Goal: Find specific page/section: Find specific page/section

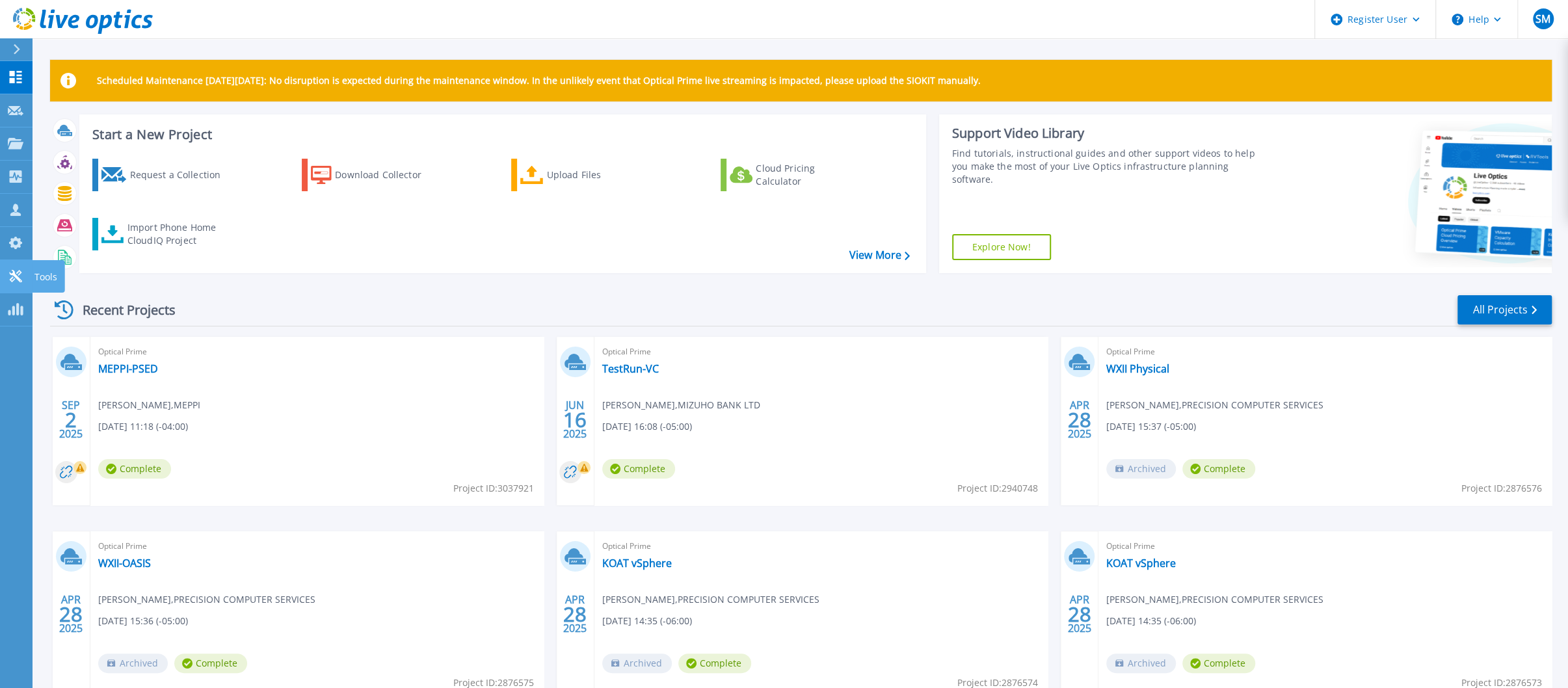
drag, startPoint x: 18, startPoint y: 283, endPoint x: 43, endPoint y: 284, distance: 25.0
click at [18, 283] on div at bounding box center [15, 276] width 15 height 14
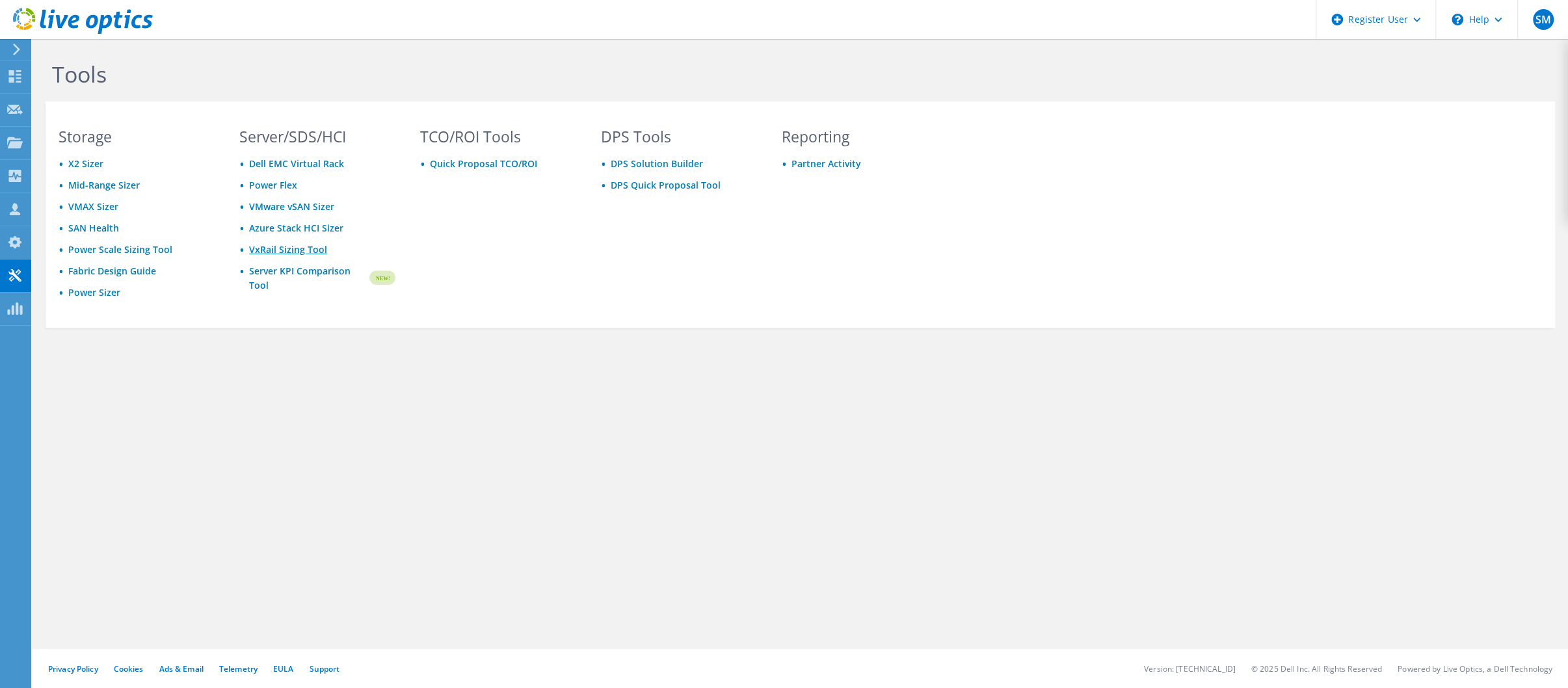
click at [297, 246] on link "VxRail Sizing Tool" at bounding box center [288, 249] width 78 height 12
click at [19, 73] on use at bounding box center [15, 76] width 12 height 12
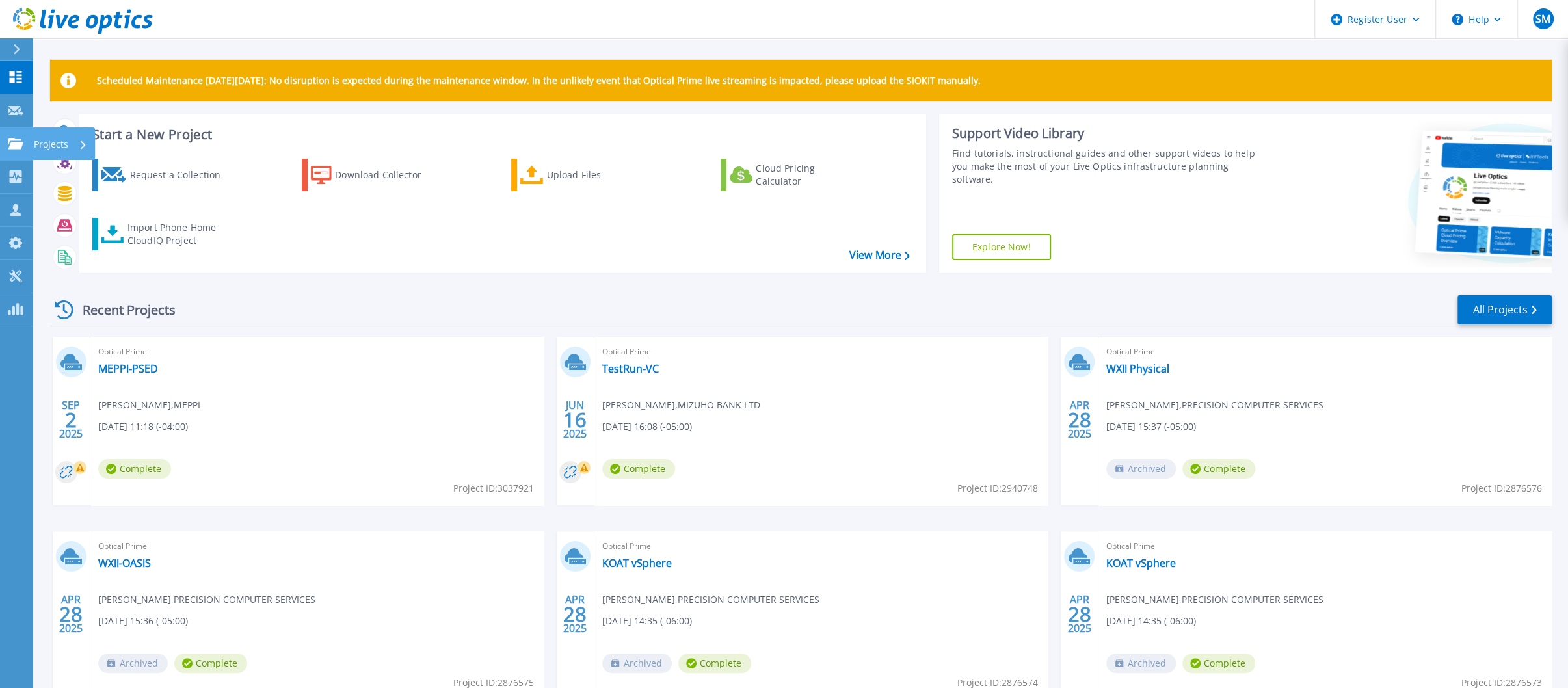
click at [20, 139] on icon at bounding box center [15, 143] width 15 height 11
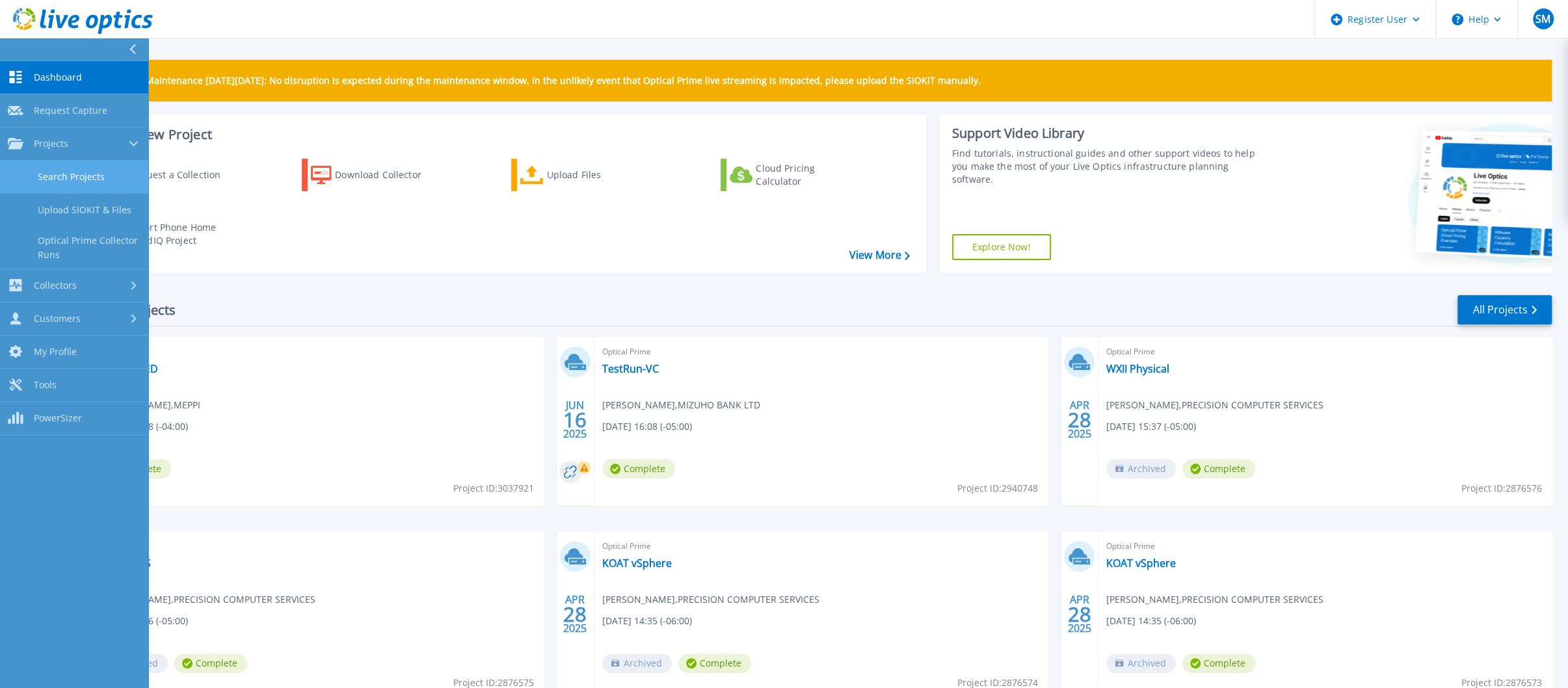
click at [37, 170] on link "Search Projects" at bounding box center [74, 176] width 148 height 33
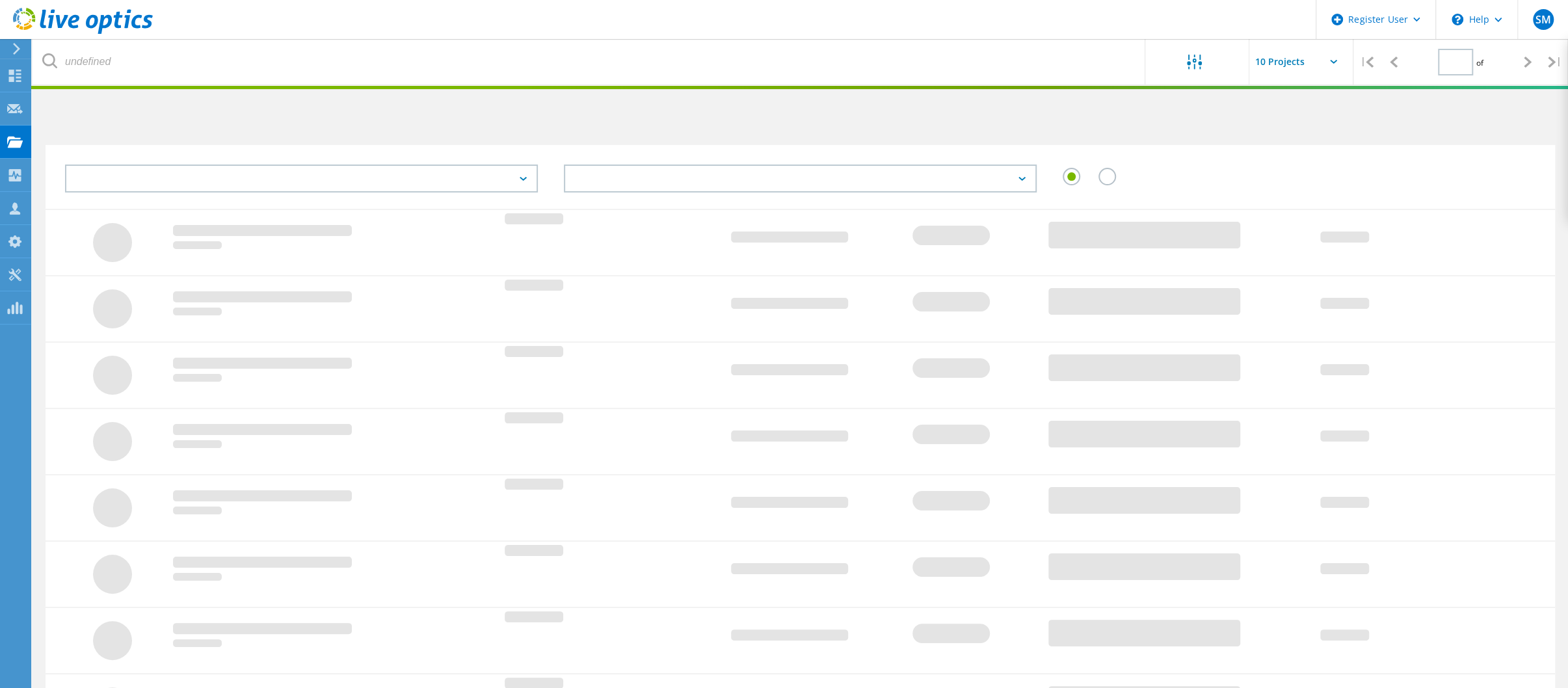
type input "1"
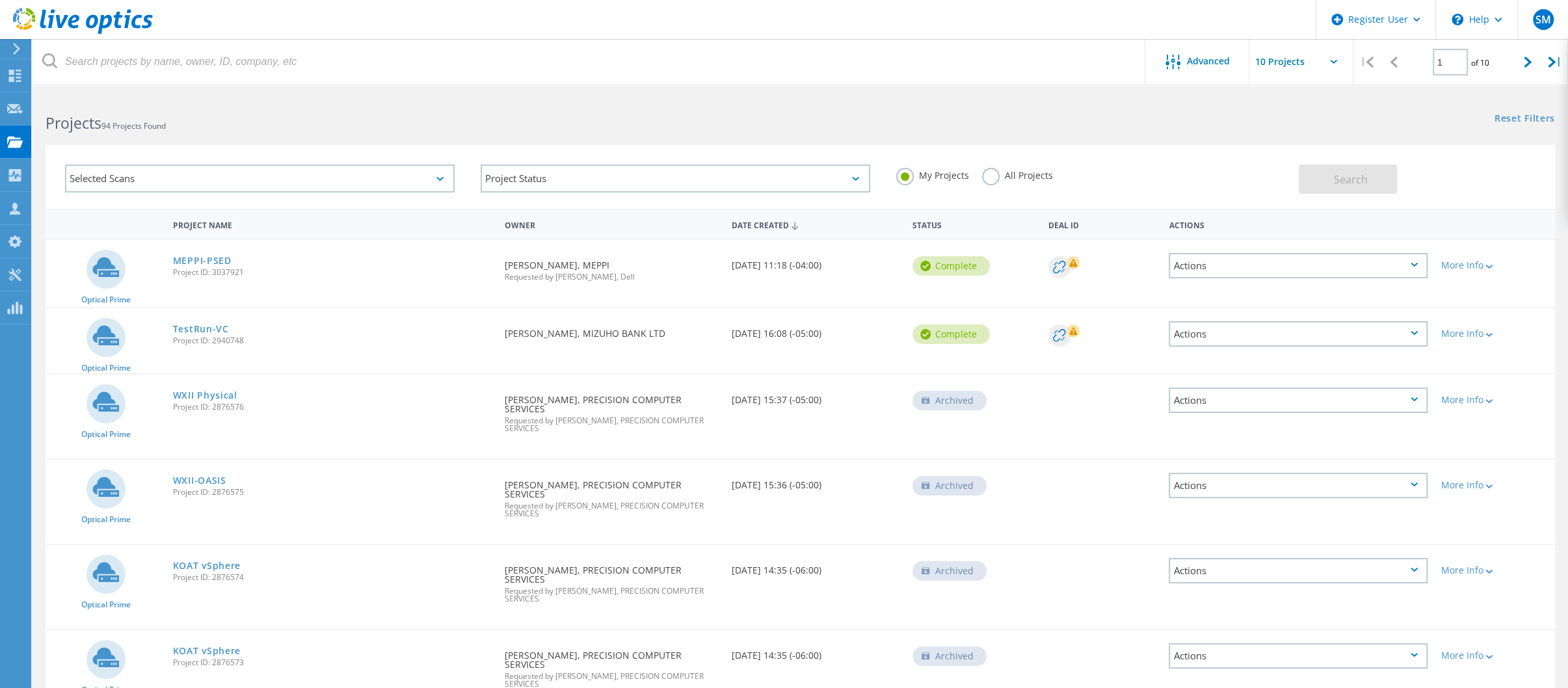
click at [1470, 177] on div "Search" at bounding box center [1423, 173] width 249 height 43
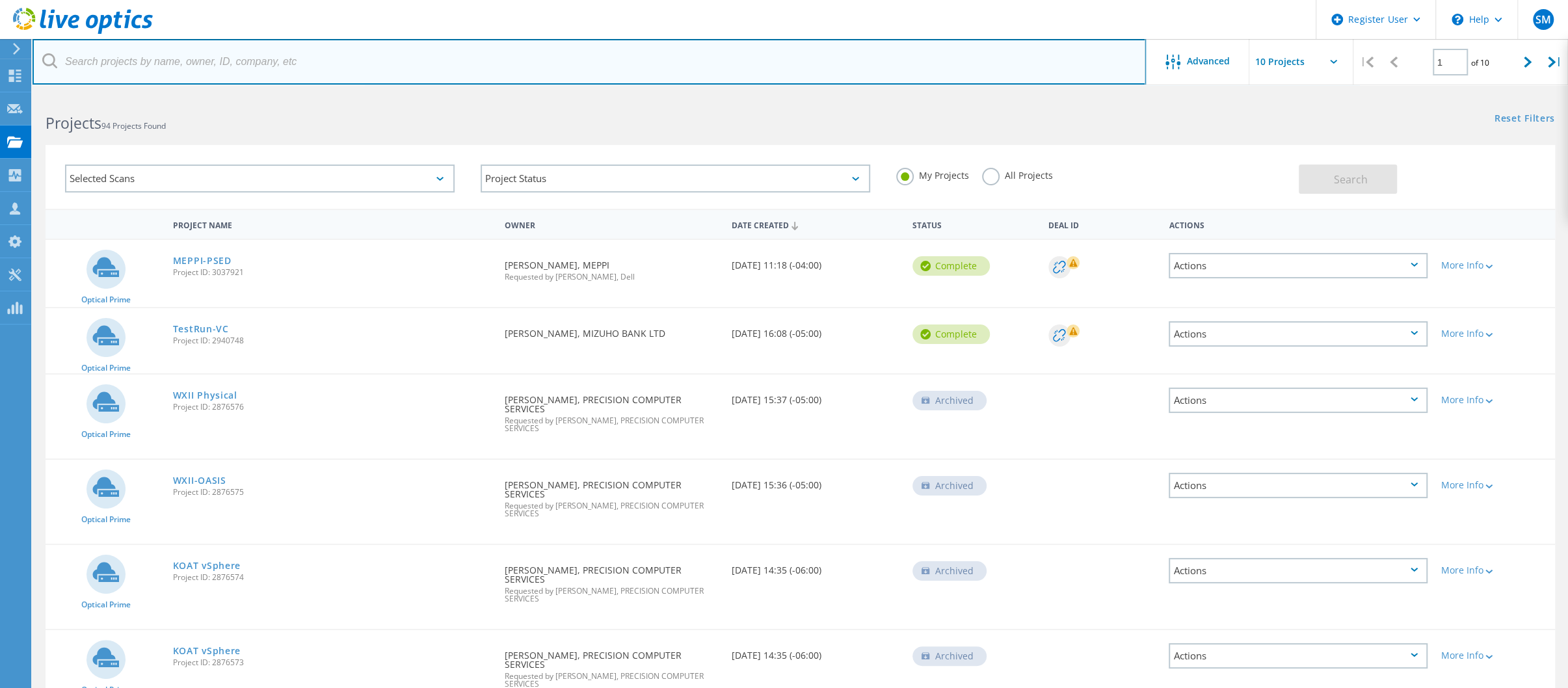
click at [270, 61] on input "text" at bounding box center [589, 61] width 1113 height 45
paste input "Khaled.Elwan@itochu.com"
type input "Khaled.Elwan@itochu.com"
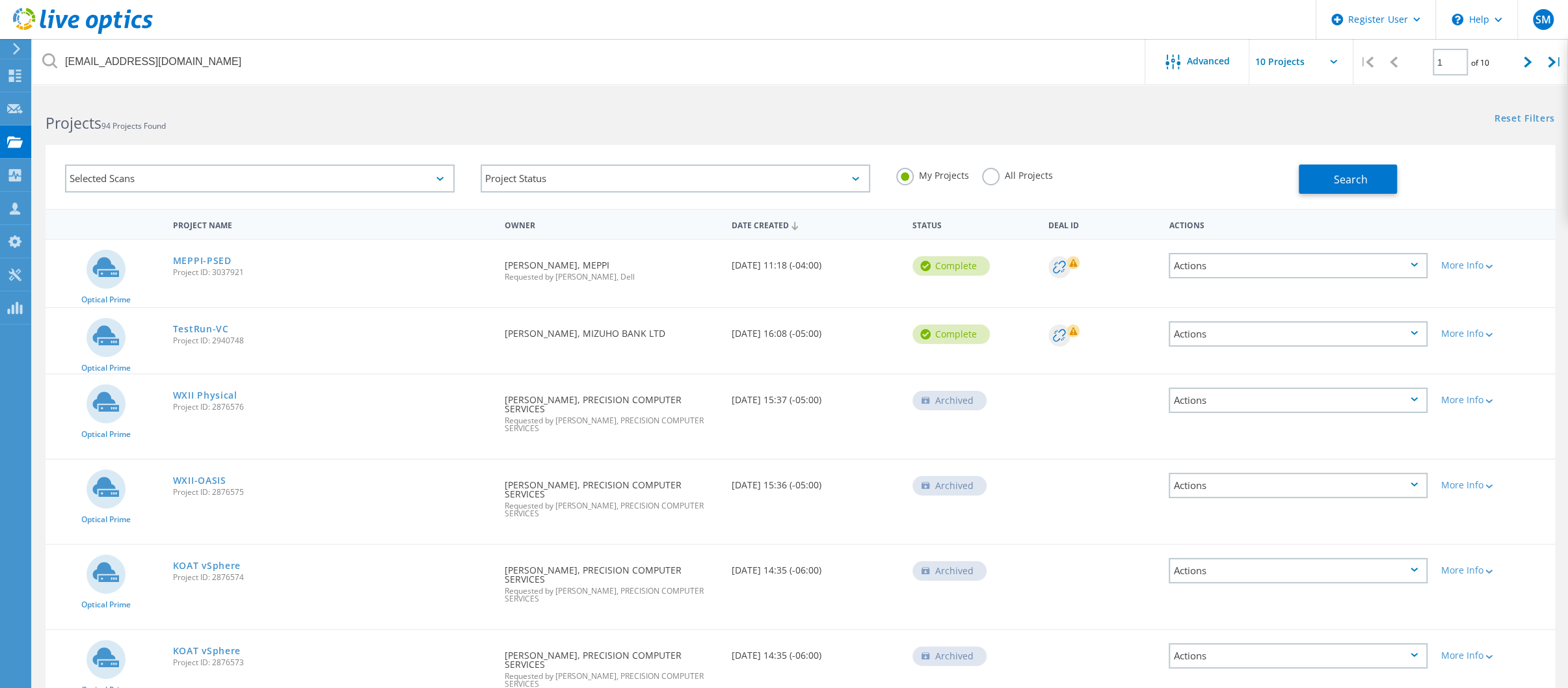
click at [1029, 164] on div "My Projects All Projects" at bounding box center [1091, 176] width 416 height 48
click at [1026, 172] on label "All Projects" at bounding box center [1017, 174] width 71 height 12
click at [0, 0] on input "All Projects" at bounding box center [0, 0] width 0 height 0
click at [1424, 180] on div "Search" at bounding box center [1423, 173] width 249 height 43
click at [1315, 174] on button "Search" at bounding box center [1347, 179] width 98 height 29
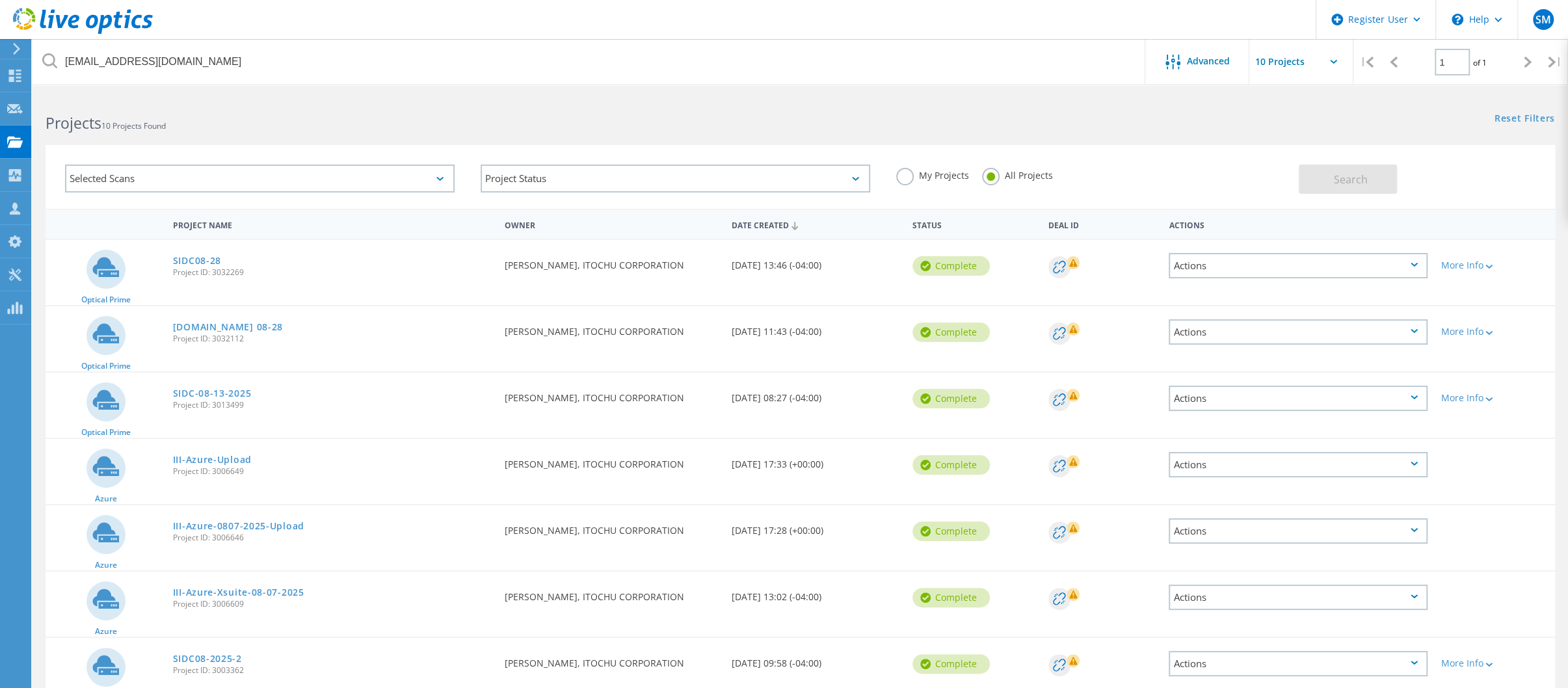
click at [221, 275] on span "Project ID: 3032269" at bounding box center [332, 272] width 320 height 8
click at [221, 274] on span "Project ID: 3032269" at bounding box center [332, 272] width 320 height 8
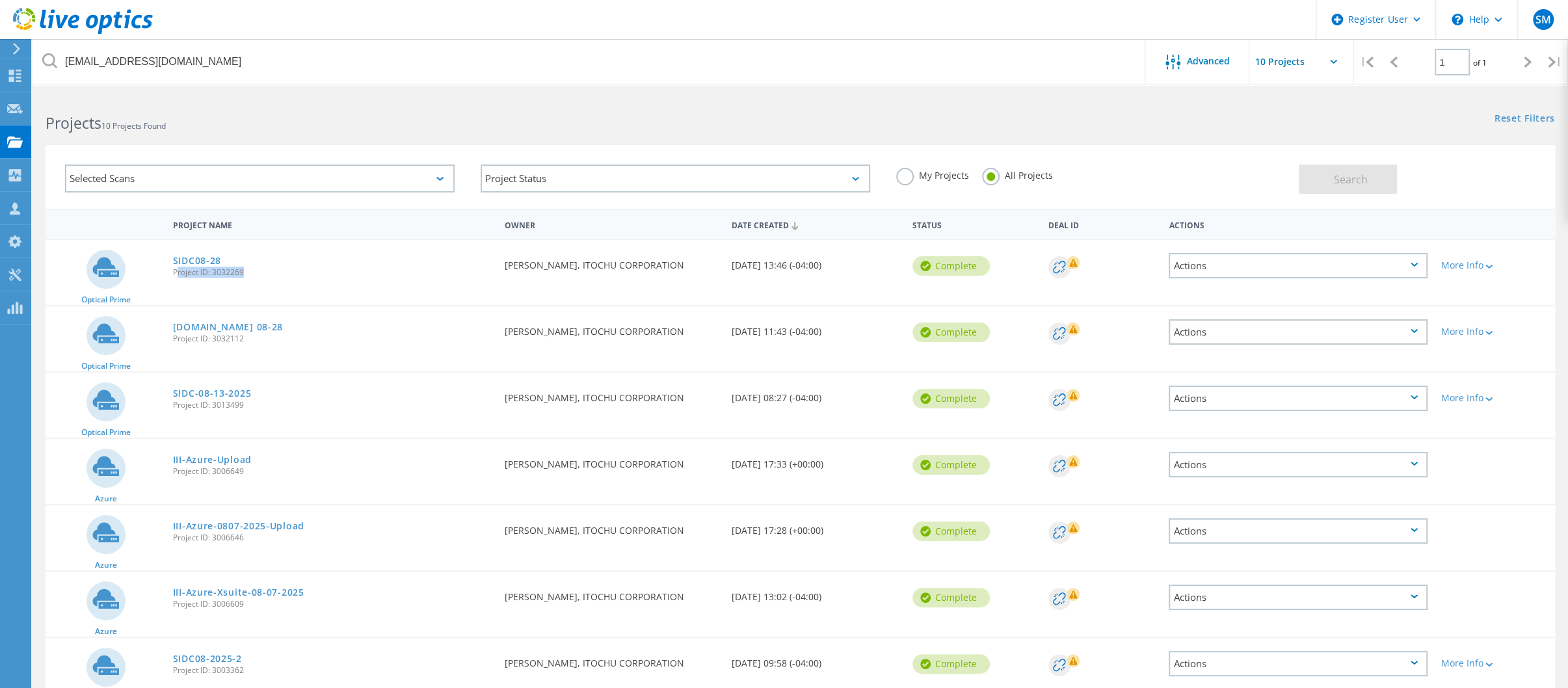
click at [257, 276] on span "Project ID: 3032269" at bounding box center [332, 272] width 320 height 8
click at [228, 273] on span "Project ID: 3032269" at bounding box center [332, 272] width 320 height 8
copy span "3032269"
